Goal: Contribute content: Contribute content

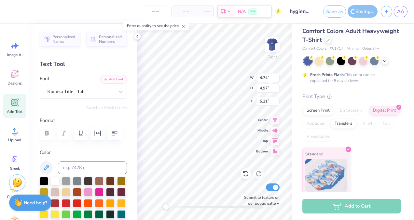
scroll to position [5, 1]
type textarea "[PERSON_NAME] a a a"
type textarea "[PERSON_NAME] [PERSON_NAME] [PERSON_NAME] [PERSON_NAME] [PERSON_NAME]"
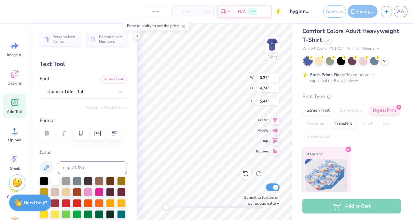
type textarea "a a a a"
type input "5.43"
type input "5.00"
type input "5.19"
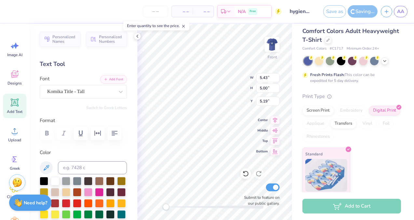
type textarea "[PERSON_NAME] [PERSON_NAME] [PERSON_NAME] [PERSON_NAME] [PERSON_NAME]"
type textarea "[PERSON_NAME] [PERSON_NAME] [PERSON_NAME] [PERSON_NAME] [PERSON_NAME] a"
type textarea "[PERSON_NAME] [PERSON_NAME] [PERSON_NAME] [PERSON_NAME] [PERSON_NAME]"
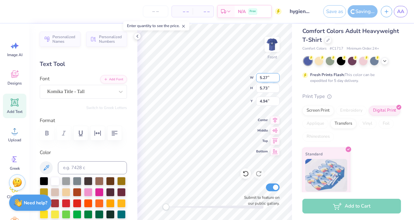
scroll to position [8, 1]
type input "5.34"
type input "11.73"
type input "13.34"
type input "5.46"
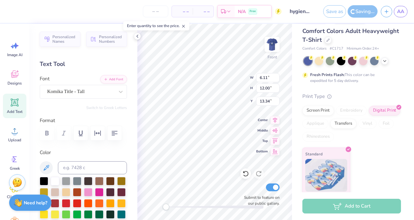
type input "11.99"
type input "6.11"
type input "12.00"
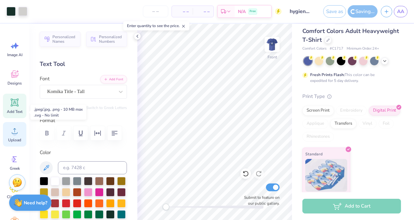
scroll to position [30, 0]
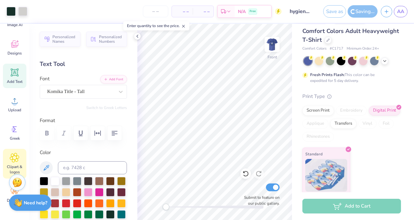
click at [14, 157] on icon at bounding box center [15, 157] width 4 height 4
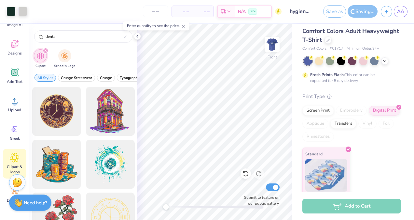
type input "dental"
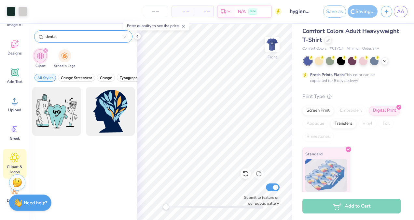
click at [125, 34] on div at bounding box center [125, 37] width 3 height 6
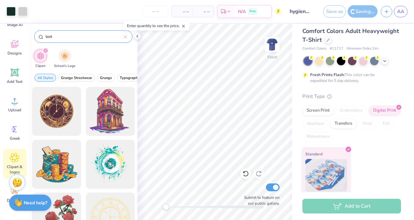
type input "teeth"
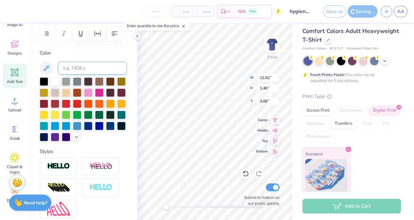
scroll to position [195, 0]
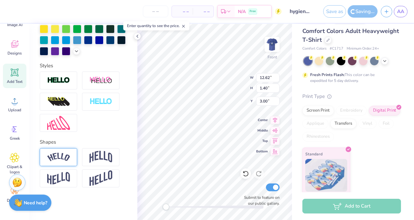
click at [71, 161] on div at bounding box center [58, 157] width 37 height 18
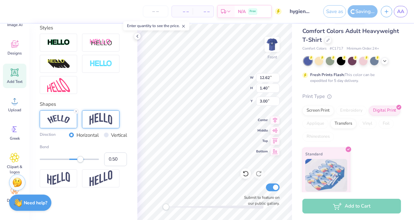
scroll to position [233, 0]
type input "0.01"
click at [67, 159] on div at bounding box center [69, 158] width 59 height 1
type input "0.02"
click at [116, 157] on input "0.02" at bounding box center [115, 159] width 23 height 14
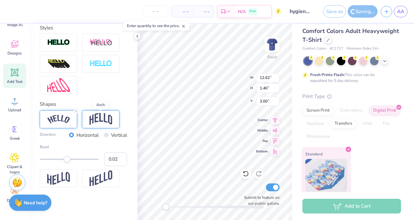
click at [108, 119] on img at bounding box center [101, 119] width 23 height 12
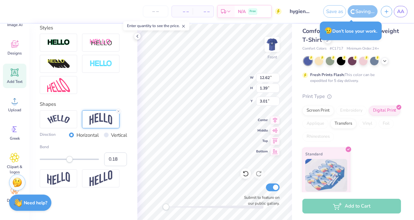
type input "0.19"
drag, startPoint x: 67, startPoint y: 161, endPoint x: 72, endPoint y: 161, distance: 4.6
click at [72, 161] on div "Accessibility label" at bounding box center [72, 159] width 7 height 7
type input "1.55"
type input "11.46"
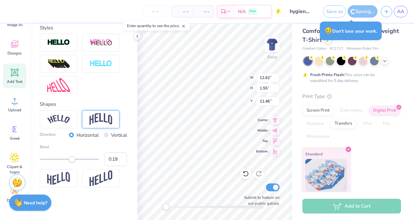
scroll to position [195, 0]
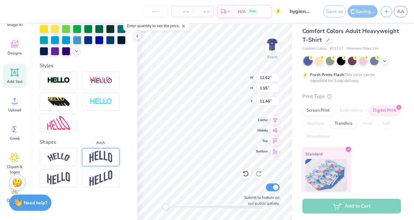
click at [103, 161] on img at bounding box center [101, 156] width 23 height 12
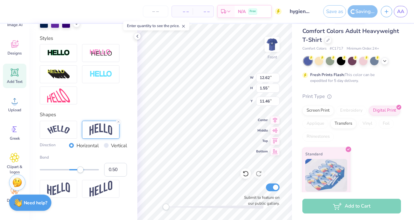
scroll to position [213, 0]
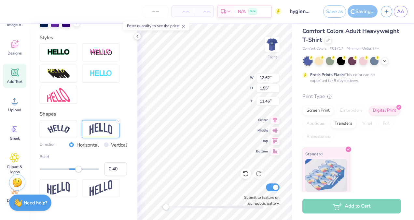
type input "0.39"
drag, startPoint x: 80, startPoint y: 180, endPoint x: 77, endPoint y: 182, distance: 3.5
click at [77, 172] on div "Accessibility label" at bounding box center [77, 168] width 7 height 7
type input "0.20"
drag, startPoint x: 77, startPoint y: 181, endPoint x: 73, endPoint y: 181, distance: 3.9
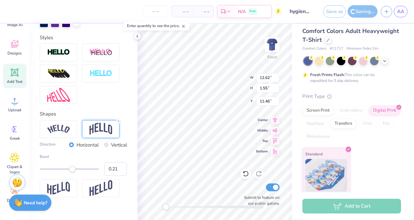
click at [73, 172] on div "Accessibility label" at bounding box center [72, 168] width 7 height 7
type input "2.16"
type input "2.62"
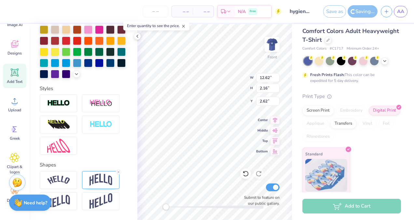
scroll to position [195, 0]
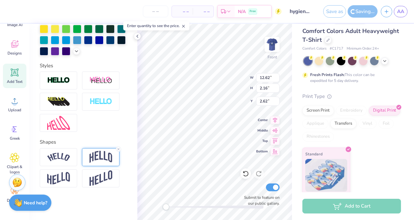
click at [101, 162] on img at bounding box center [101, 156] width 23 height 12
type input "2.43"
type input "11.02"
click at [96, 162] on img at bounding box center [101, 156] width 23 height 12
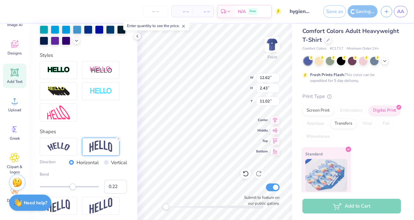
click at [73, 190] on div "Accessibility label" at bounding box center [73, 186] width 7 height 7
type input "0.19"
click at [72, 193] on div "Bend 0.19" at bounding box center [83, 182] width 87 height 22
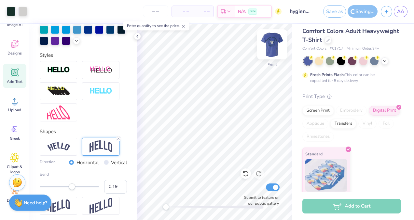
click at [274, 46] on img at bounding box center [272, 44] width 26 height 26
click at [137, 36] on polyline at bounding box center [137, 36] width 1 height 3
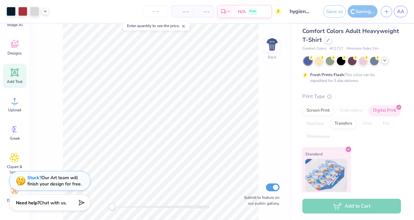
click at [384, 62] on icon at bounding box center [384, 60] width 5 height 5
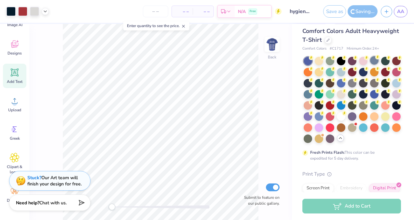
click at [377, 60] on div at bounding box center [374, 60] width 8 height 8
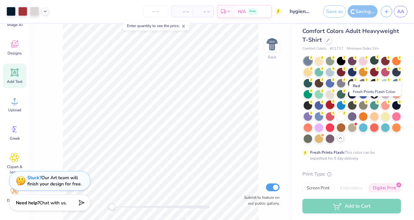
click at [335, 105] on div at bounding box center [330, 104] width 8 height 8
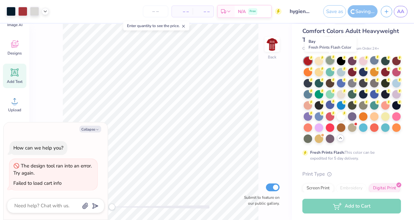
click at [331, 60] on div at bounding box center [330, 60] width 8 height 8
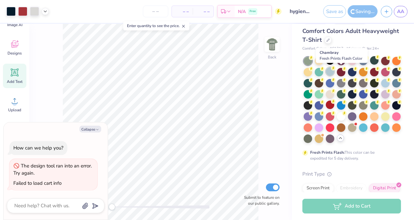
click at [335, 71] on div at bounding box center [330, 71] width 8 height 8
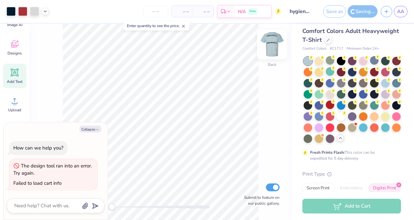
click at [273, 44] on img at bounding box center [272, 44] width 26 height 26
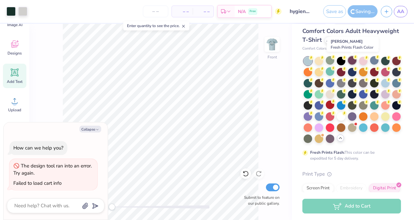
click at [353, 59] on div at bounding box center [352, 60] width 8 height 8
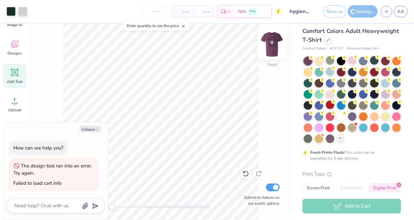
click at [274, 45] on img at bounding box center [272, 44] width 26 height 26
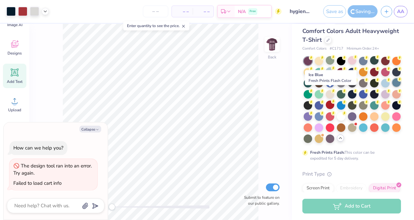
click at [393, 87] on div at bounding box center [397, 82] width 8 height 8
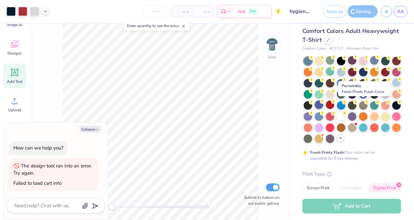
click at [323, 106] on div at bounding box center [319, 104] width 8 height 8
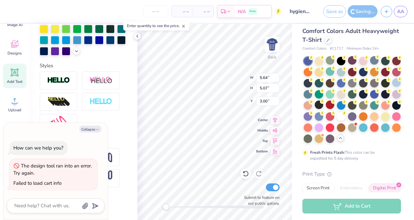
type textarea "x"
type input "5.67"
type input "4.82"
type input "2.99"
click at [138, 36] on icon at bounding box center [137, 36] width 5 height 5
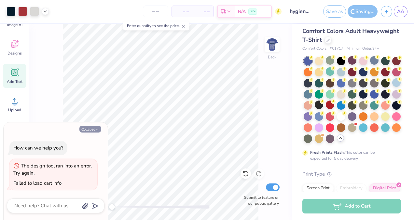
click at [90, 129] on button "Collapse" at bounding box center [90, 128] width 22 height 7
type textarea "x"
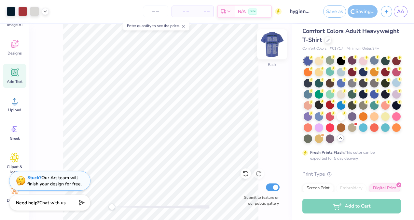
click at [274, 46] on img at bounding box center [272, 44] width 26 height 26
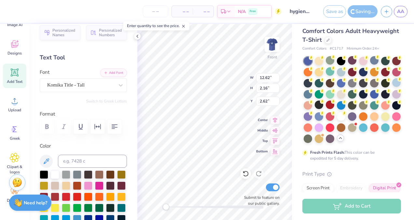
scroll to position [0, 0]
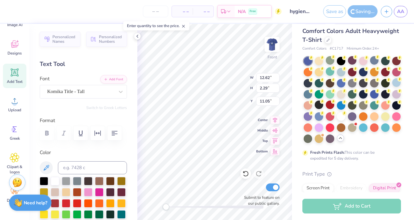
type input "2.29"
type input "11.05"
type input "2.16"
type input "2.62"
type input "2.29"
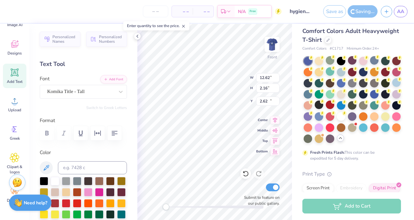
type input "11.05"
type input "2.16"
type input "2.62"
type input "12.35"
type input "2.24"
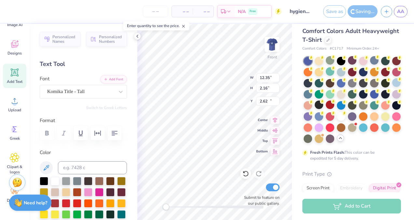
type input "11.10"
type input "12.62"
type input "2.16"
type input "2.62"
type input "12.35"
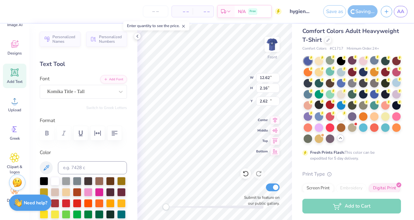
type input "2.24"
type input "11.10"
type input "12.62"
type input "2.16"
type input "3.00"
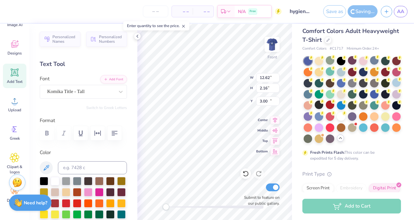
type input "12.35"
type input "2.24"
type input "11.10"
click at [277, 76] on input "12.36" at bounding box center [267, 77] width 23 height 9
click at [277, 79] on input "12.35" at bounding box center [267, 77] width 23 height 9
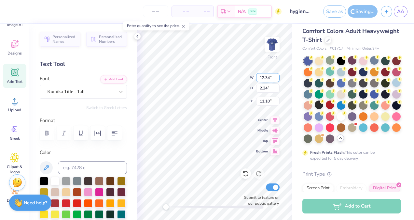
click at [277, 79] on input "12.34" at bounding box center [267, 77] width 23 height 9
click at [277, 79] on input "12.33" at bounding box center [267, 77] width 23 height 9
click at [277, 79] on input "12.32" at bounding box center [267, 77] width 23 height 9
click at [277, 79] on input "12.31" at bounding box center [267, 77] width 23 height 9
click at [277, 79] on input "12.3" at bounding box center [267, 77] width 23 height 9
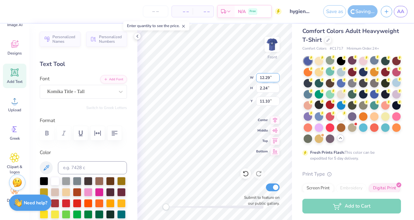
click at [277, 79] on input "12.29" at bounding box center [267, 77] width 23 height 9
click at [277, 76] on input "12.3" at bounding box center [267, 77] width 23 height 9
click at [277, 76] on input "12.31" at bounding box center [267, 77] width 23 height 9
click at [277, 76] on input "12.32" at bounding box center [267, 77] width 23 height 9
click at [277, 76] on input "12.33" at bounding box center [267, 77] width 23 height 9
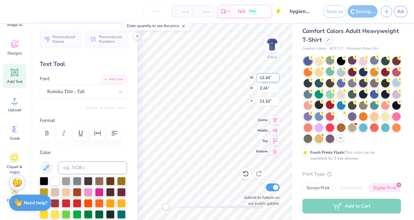
click at [277, 76] on input "12.34" at bounding box center [267, 77] width 23 height 9
click at [277, 76] on input "12.35" at bounding box center [267, 77] width 23 height 9
click at [277, 76] on input "12.36" at bounding box center [267, 77] width 23 height 9
click at [277, 76] on input "12.37" at bounding box center [267, 77] width 23 height 9
click at [277, 76] on input "12.38" at bounding box center [267, 77] width 23 height 9
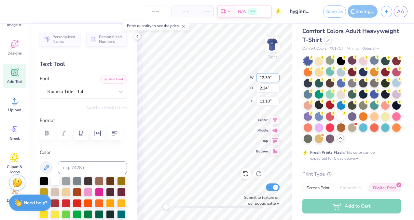
click at [277, 76] on input "12.39" at bounding box center [267, 77] width 23 height 9
click at [277, 76] on input "12.4" at bounding box center [267, 77] width 23 height 9
click at [277, 76] on input "12.41" at bounding box center [267, 77] width 23 height 9
click at [277, 76] on input "12.42" at bounding box center [267, 77] width 23 height 9
click at [277, 76] on input "12.43" at bounding box center [267, 77] width 23 height 9
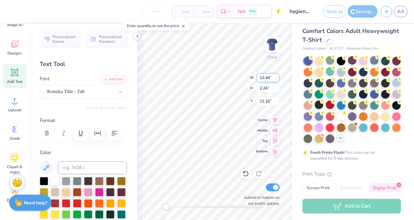
click at [277, 76] on input "12.44" at bounding box center [267, 77] width 23 height 9
click at [277, 76] on input "12.45" at bounding box center [267, 77] width 23 height 9
click at [277, 76] on input "12.46" at bounding box center [267, 77] width 23 height 9
click at [277, 76] on input "12.47" at bounding box center [267, 77] width 23 height 9
click at [277, 76] on input "12.48" at bounding box center [267, 77] width 23 height 9
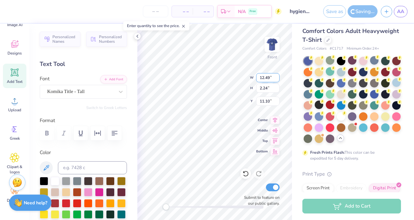
click at [277, 76] on input "12.49" at bounding box center [267, 77] width 23 height 9
click at [277, 76] on input "12.5" at bounding box center [267, 77] width 23 height 9
click at [277, 76] on input "12.51" at bounding box center [267, 77] width 23 height 9
click at [277, 76] on input "12.52" at bounding box center [267, 77] width 23 height 9
click at [277, 76] on input "12.53" at bounding box center [267, 77] width 23 height 9
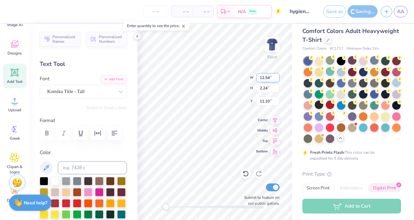
click at [277, 76] on input "12.54" at bounding box center [267, 77] width 23 height 9
click at [277, 76] on input "12.55" at bounding box center [267, 77] width 23 height 9
click at [277, 76] on input "12.56" at bounding box center [267, 77] width 23 height 9
click at [277, 76] on input "12.57" at bounding box center [267, 77] width 23 height 9
click at [277, 76] on input "12.58" at bounding box center [267, 77] width 23 height 9
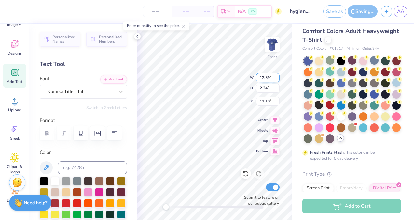
click at [277, 76] on input "12.59" at bounding box center [267, 77] width 23 height 9
click at [277, 76] on input "12.6" at bounding box center [267, 77] width 23 height 9
click at [277, 76] on input "12.61" at bounding box center [267, 77] width 23 height 9
type input "12.62"
click at [277, 76] on input "12.62" at bounding box center [267, 77] width 23 height 9
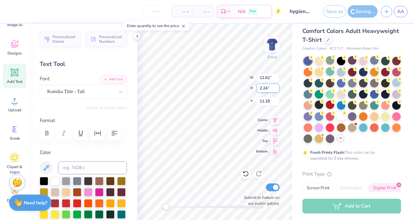
type input "2.16"
type input "3.00"
type input "12.35"
type input "2.24"
type input "11.10"
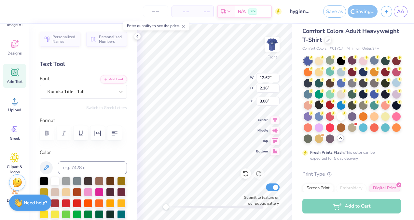
type input "12.62"
type input "2.16"
type input "3.00"
type input "11.87"
type input "2.15"
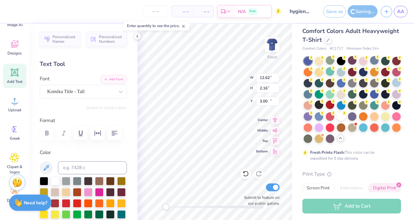
type input "11.19"
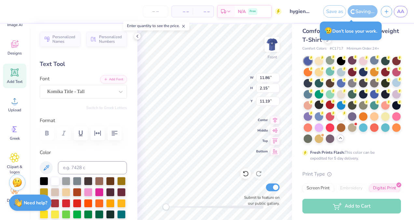
type input "12.62"
type input "2.16"
type input "3.00"
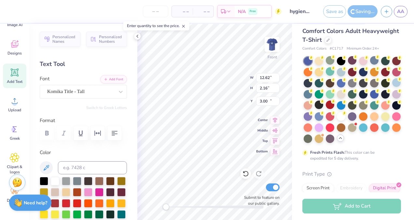
type input "11.86"
type input "2.15"
type input "11.19"
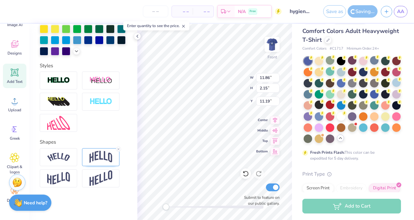
scroll to position [5, 1]
type input "11.86"
type input "2.15"
type input "11.19"
click at [136, 38] on icon at bounding box center [137, 36] width 5 height 5
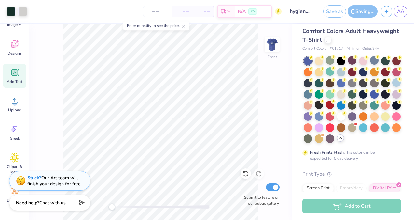
click at [184, 26] on icon at bounding box center [183, 26] width 5 height 5
click at [403, 8] on span "AA" at bounding box center [400, 11] width 7 height 7
click at [273, 41] on img at bounding box center [272, 44] width 26 height 26
click at [337, 11] on div "Save as" at bounding box center [334, 11] width 23 height 12
click at [338, 13] on div "Save as" at bounding box center [334, 11] width 23 height 12
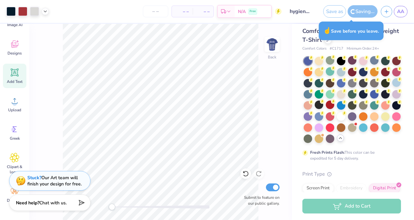
click at [363, 12] on div "Saving..." at bounding box center [363, 11] width 30 height 12
click at [334, 11] on div "Save as" at bounding box center [334, 11] width 23 height 12
click at [299, 9] on input "hygiene t shirt" at bounding box center [301, 11] width 32 height 13
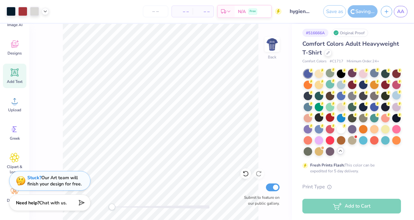
scroll to position [0, 0]
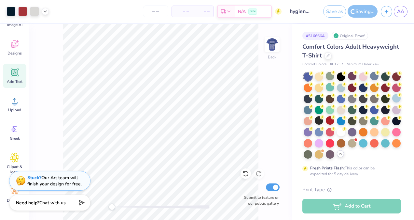
click at [16, 76] on icon at bounding box center [15, 72] width 8 height 8
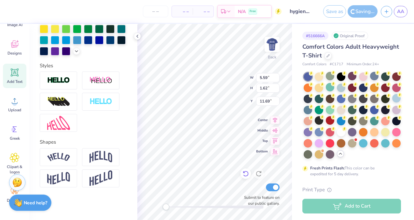
click at [243, 174] on icon at bounding box center [246, 173] width 7 height 7
click at [137, 36] on icon at bounding box center [137, 36] width 5 height 5
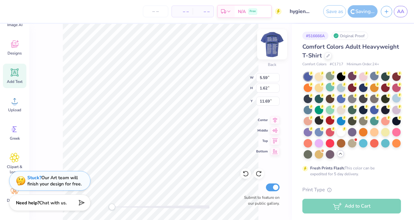
click at [270, 50] on img at bounding box center [272, 44] width 26 height 26
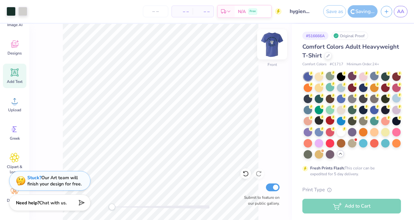
click at [272, 46] on img at bounding box center [272, 44] width 26 height 26
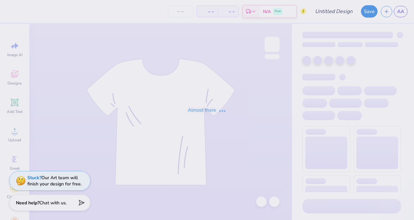
type input "hygiene t shirt"
